Goal: Find contact information

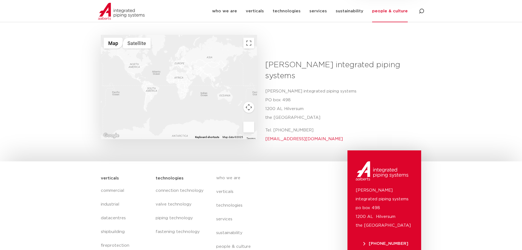
scroll to position [192, 0]
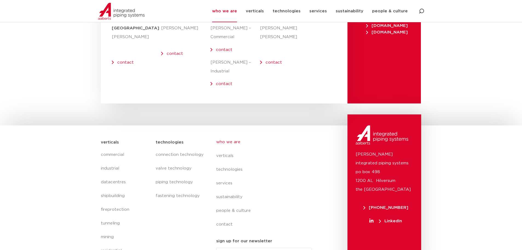
scroll to position [2257, 0]
click at [228, 217] on link "contact" at bounding box center [266, 224] width 100 height 14
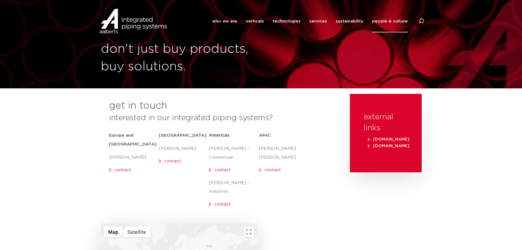
click at [220, 169] on link "contact" at bounding box center [222, 170] width 16 height 4
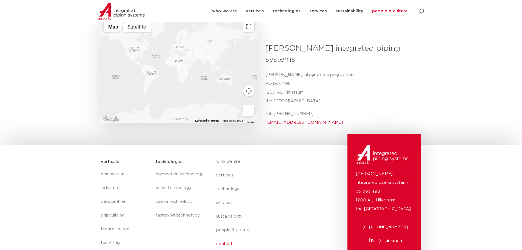
scroll to position [225, 0]
